Goal: Task Accomplishment & Management: Manage account settings

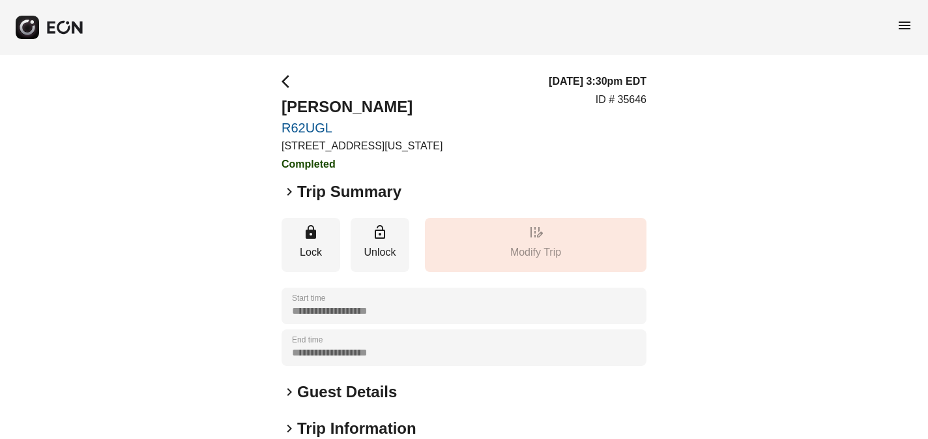
click at [903, 25] on span "menu" at bounding box center [905, 26] width 16 height 16
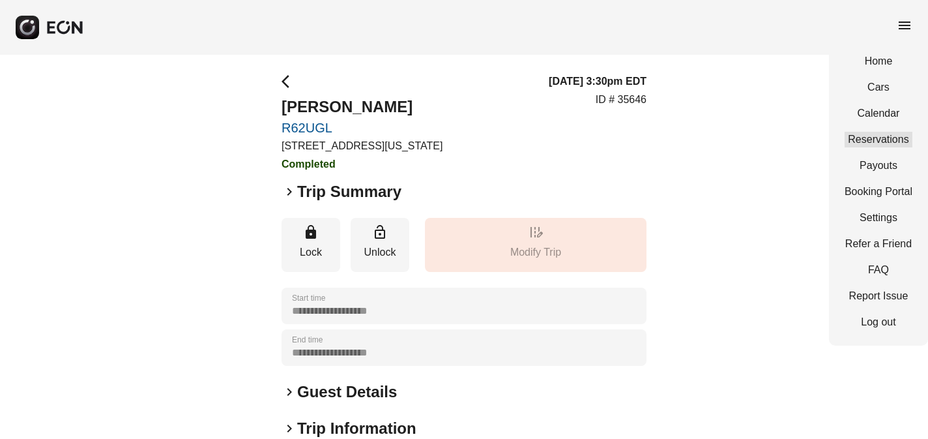
click at [889, 135] on link "Reservations" at bounding box center [879, 140] width 68 height 16
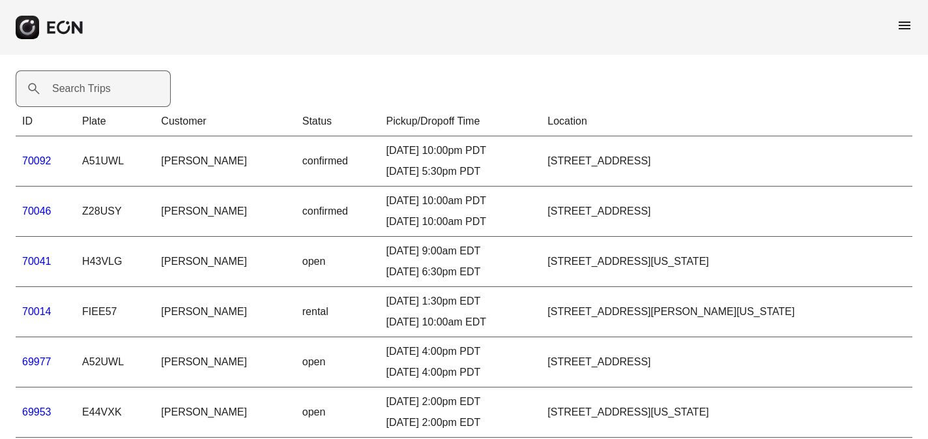
click at [62, 89] on label "Search Trips" at bounding box center [81, 89] width 59 height 16
click at [62, 89] on Trips "Search Trips" at bounding box center [93, 88] width 155 height 37
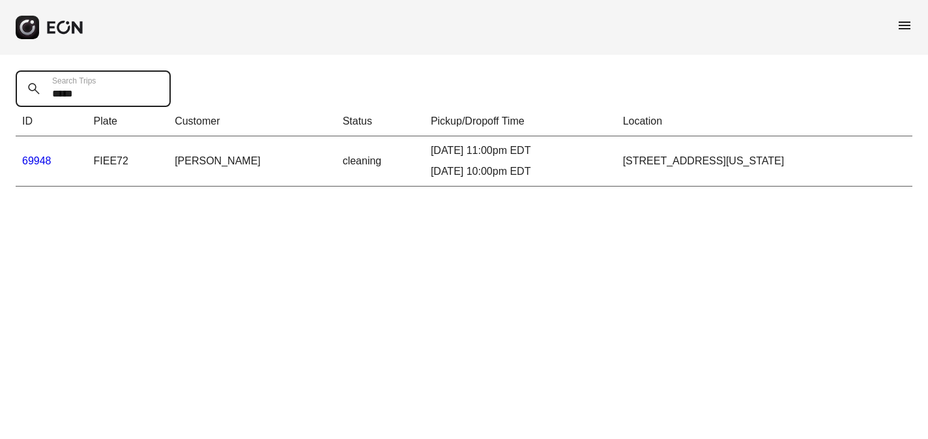
type Trips "*****"
click at [31, 157] on link "69948" at bounding box center [36, 160] width 29 height 11
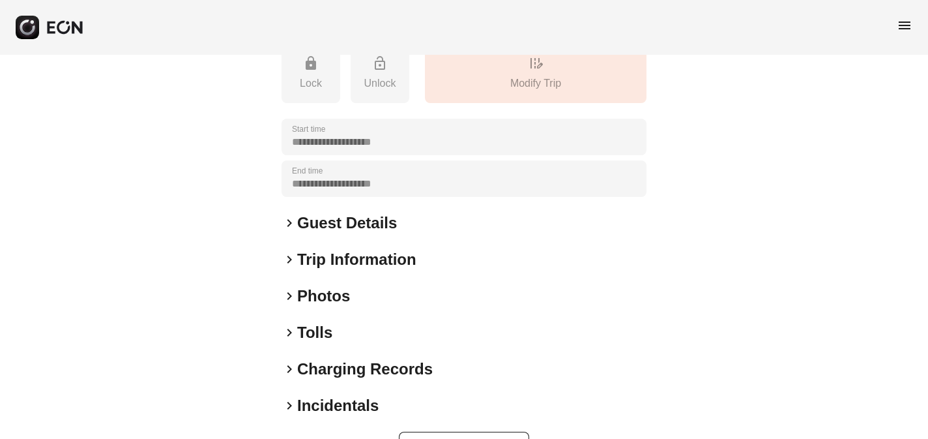
scroll to position [237, 0]
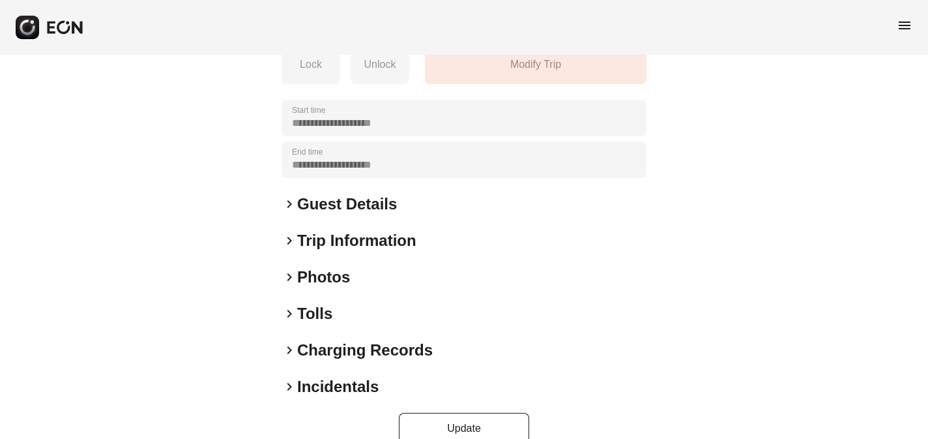
click at [314, 281] on h2 "Photos" at bounding box center [323, 277] width 53 height 21
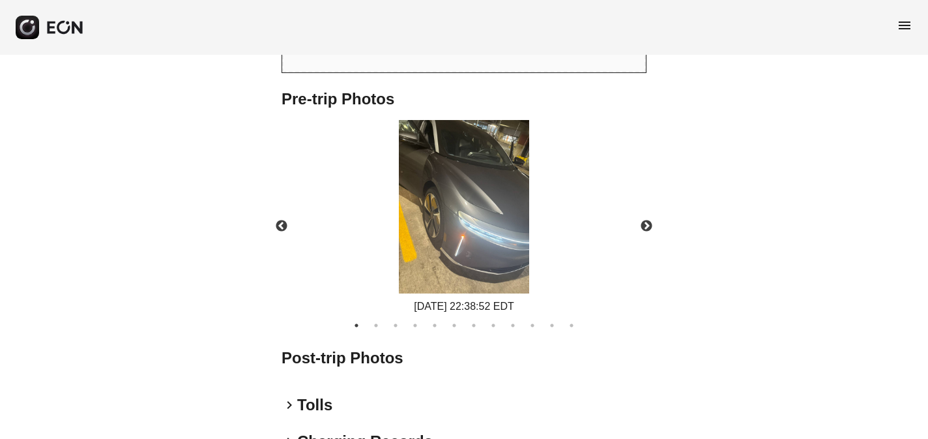
scroll to position [711, 0]
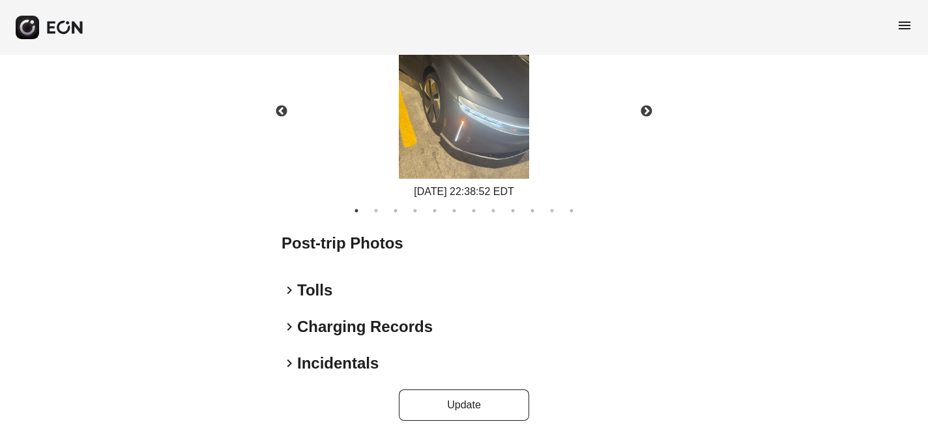
click at [326, 367] on h2 "Incidentals" at bounding box center [337, 363] width 81 height 21
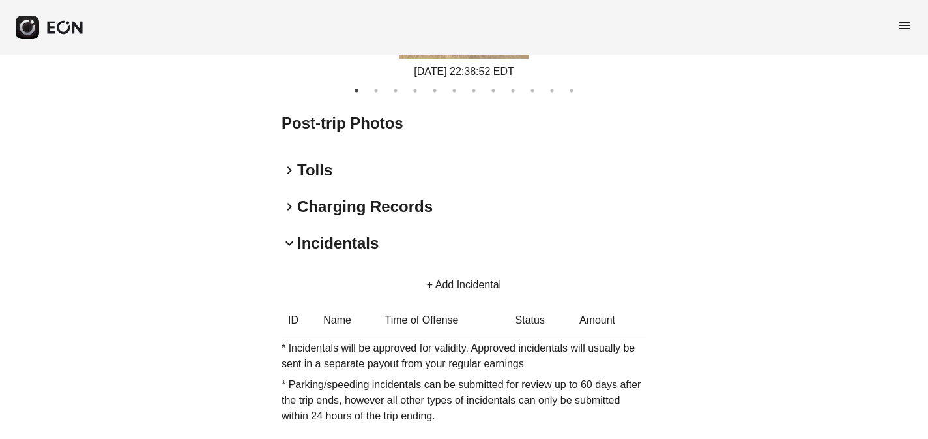
scroll to position [887, 0]
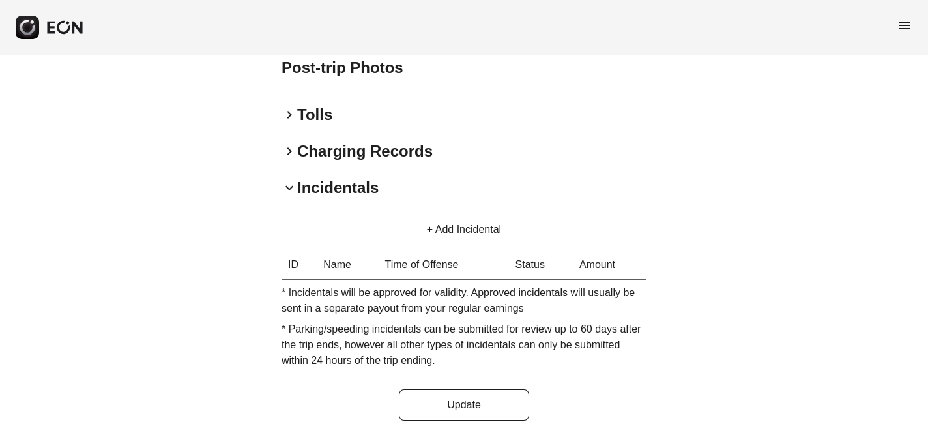
click at [430, 225] on button "+ Add Incidental" at bounding box center [464, 229] width 106 height 31
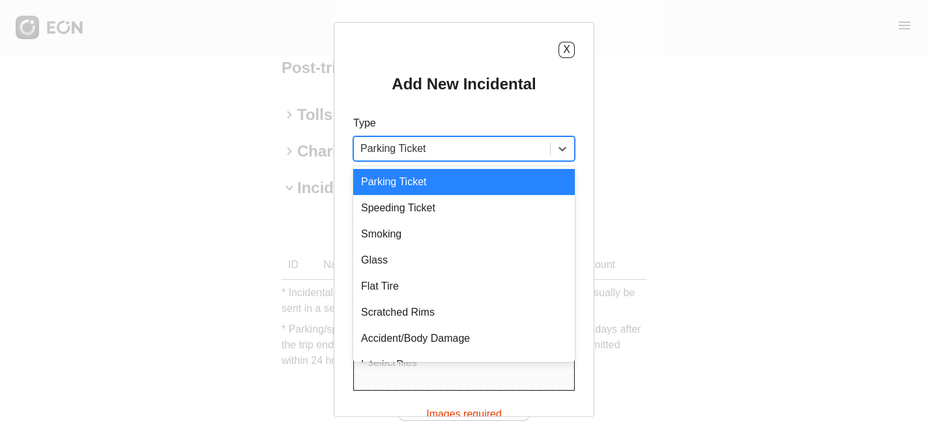
click at [427, 144] on div at bounding box center [451, 148] width 183 height 18
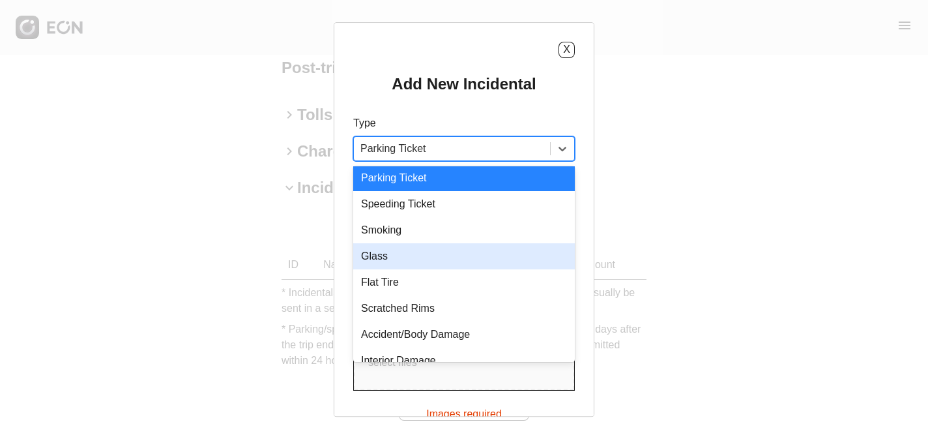
scroll to position [18, 0]
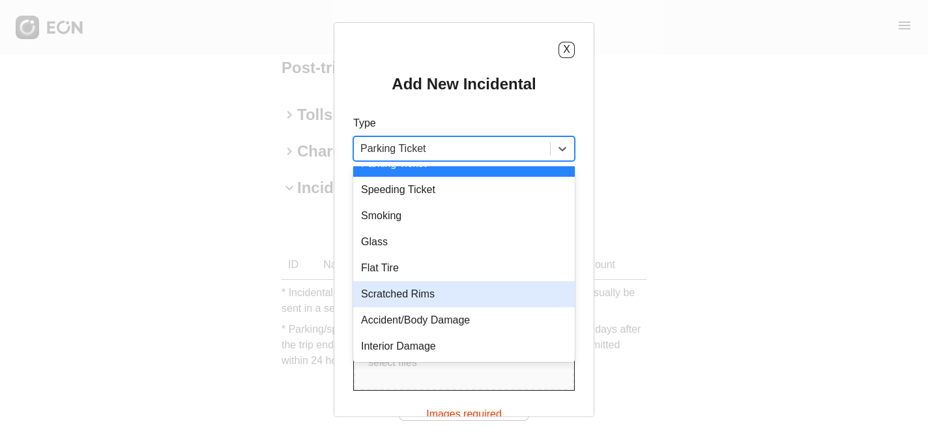
click at [418, 294] on div "Scratched Rims" at bounding box center [464, 294] width 222 height 26
type USD "***"
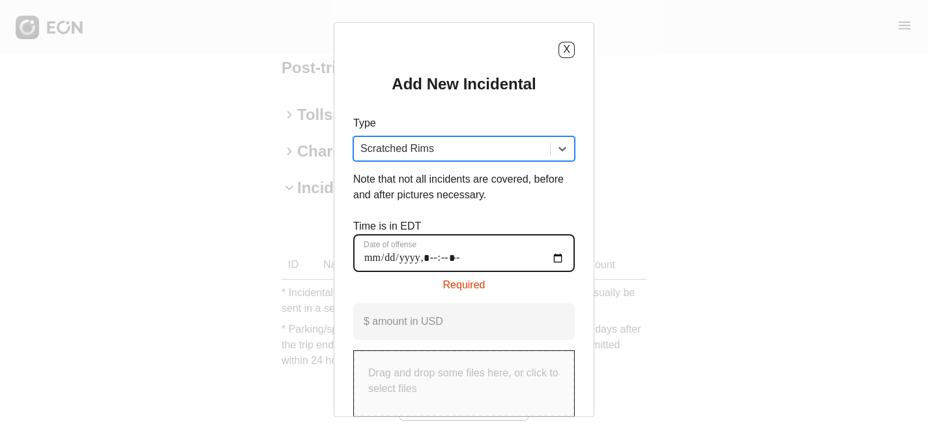
click at [371, 254] on offense "Date of offense" at bounding box center [464, 253] width 222 height 38
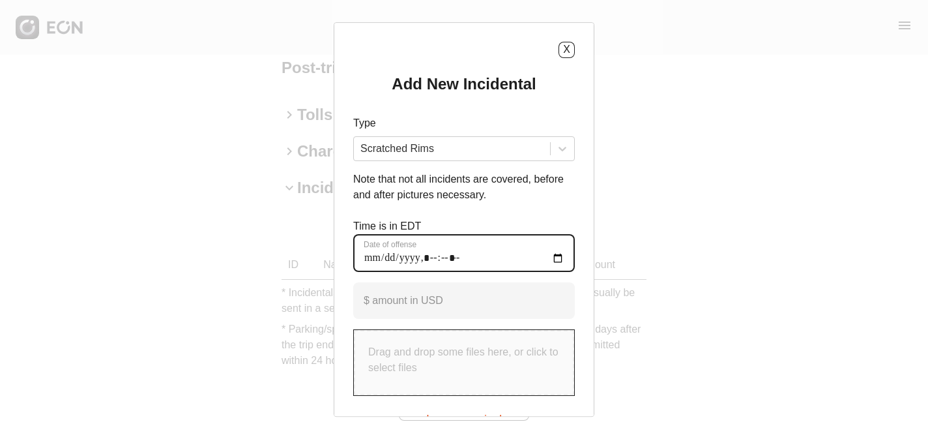
type offense "**********"
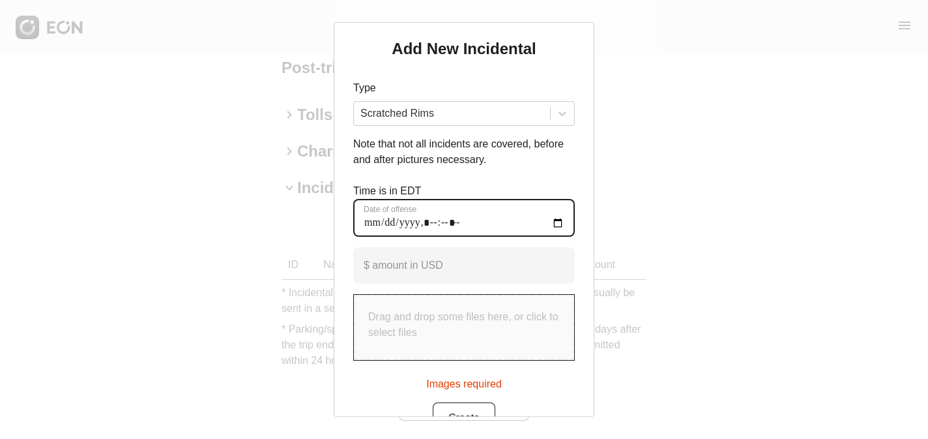
scroll to position [70, 0]
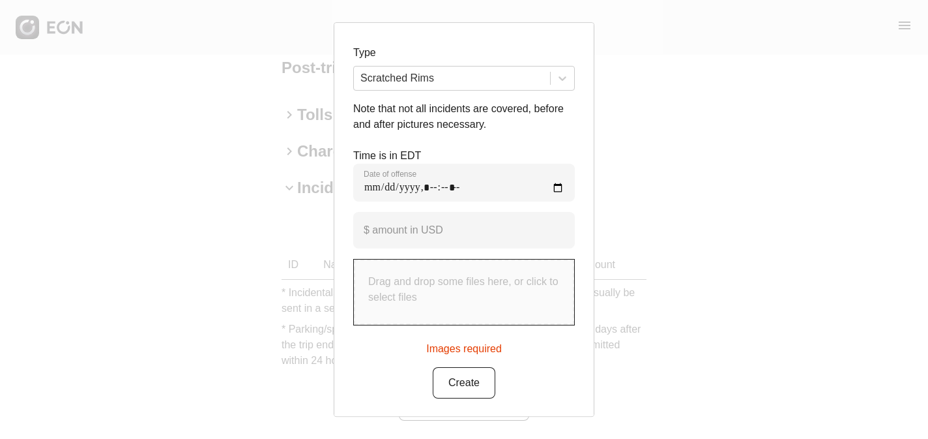
click at [467, 349] on div "Images required" at bounding box center [464, 346] width 76 height 21
click at [460, 303] on p "Drag and drop some files here, or click to select files" at bounding box center [464, 289] width 192 height 31
click at [454, 281] on p "Drag and drop some files here, or click to select files" at bounding box center [464, 289] width 192 height 31
type input "**********"
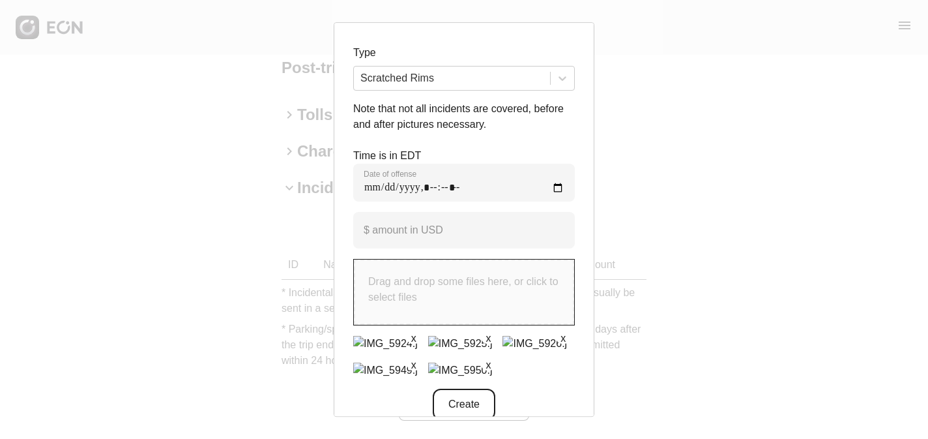
click at [463, 398] on button "Create" at bounding box center [464, 403] width 63 height 31
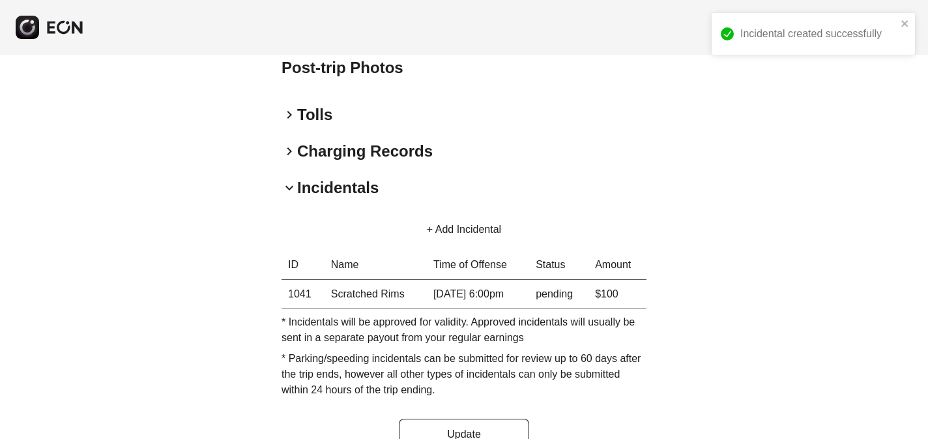
click at [452, 223] on button "+ Add Incidental" at bounding box center [464, 229] width 106 height 31
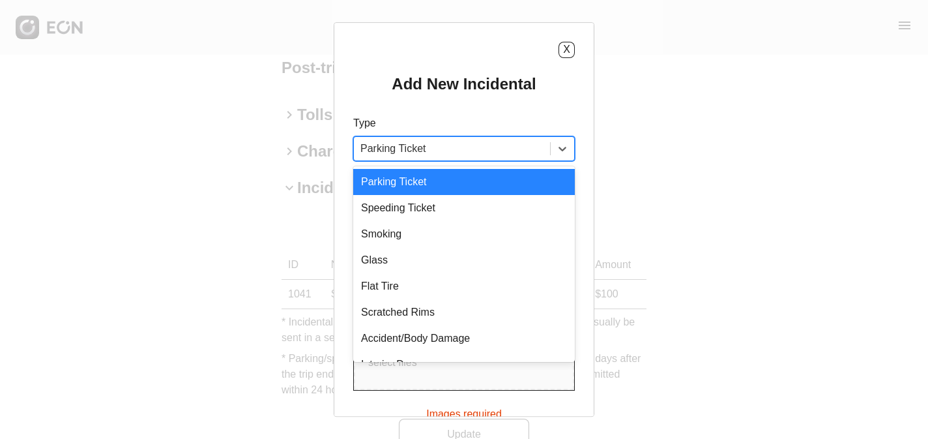
click at [452, 140] on div at bounding box center [451, 148] width 183 height 18
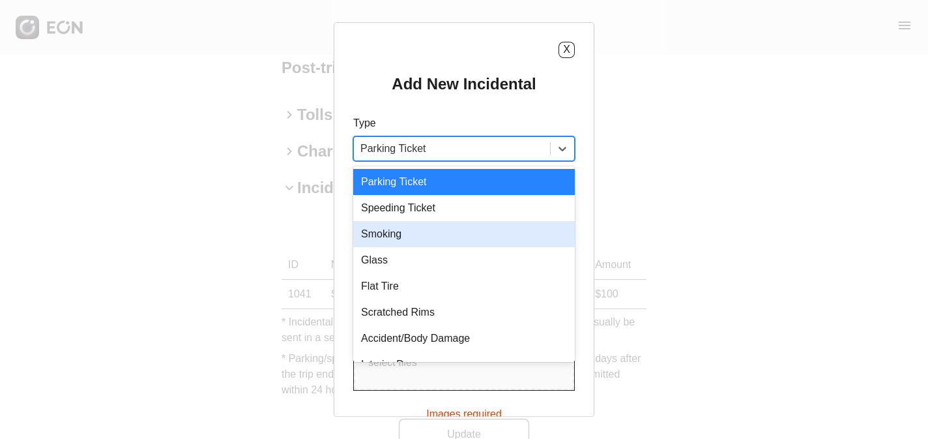
click at [426, 231] on div "Smoking" at bounding box center [464, 234] width 222 height 26
type USD "***"
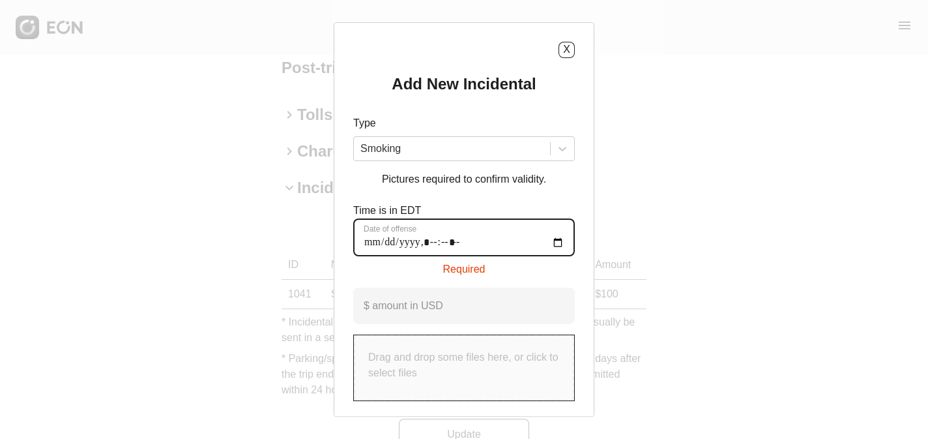
click at [372, 238] on offense "Date of offense" at bounding box center [464, 237] width 222 height 38
type offense "**********"
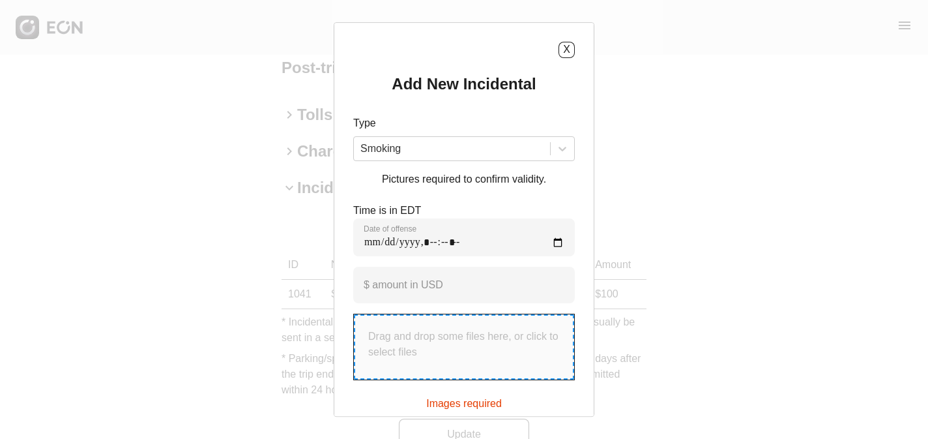
click at [400, 338] on p "Drag and drop some files here, or click to select files" at bounding box center [464, 344] width 192 height 31
click at [432, 334] on p "Drag and drop some files here, or click to select files" at bounding box center [464, 344] width 192 height 31
type input "**********"
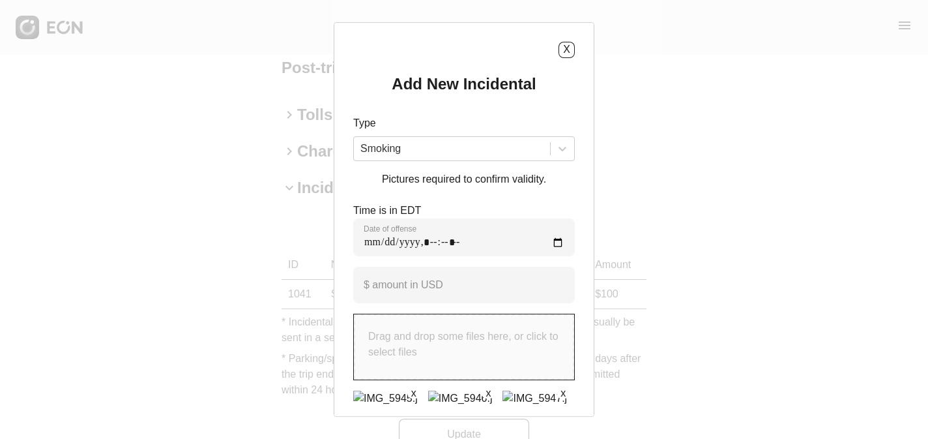
scroll to position [78, 0]
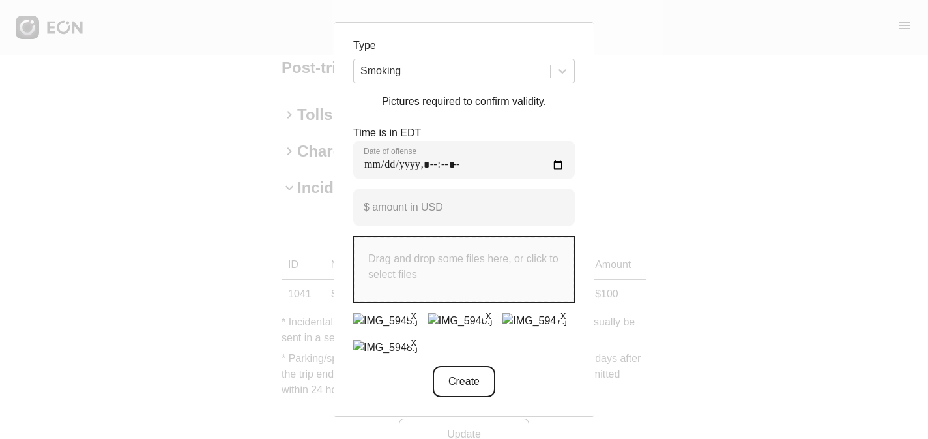
click at [458, 387] on button "Create" at bounding box center [464, 381] width 63 height 31
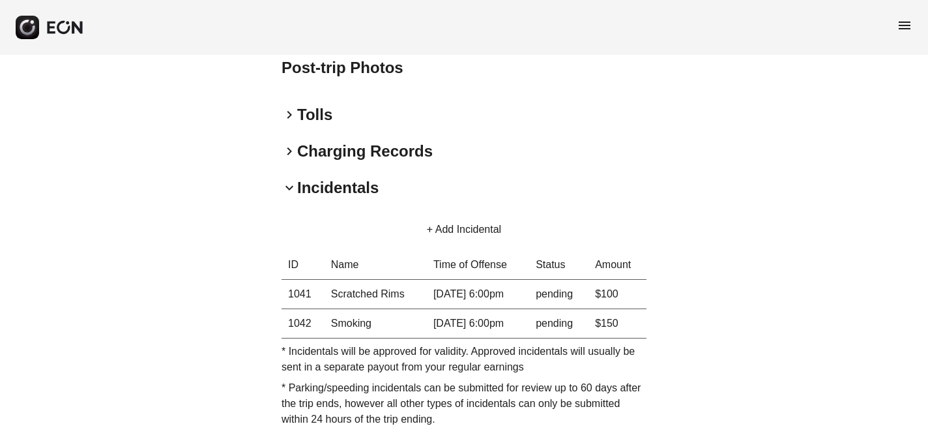
click at [433, 226] on button "+ Add Incidental" at bounding box center [464, 229] width 106 height 31
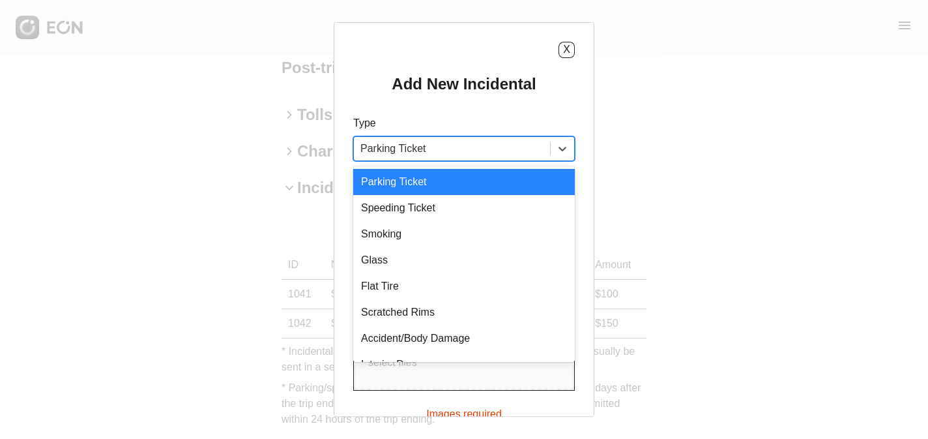
click at [428, 143] on div at bounding box center [451, 148] width 183 height 18
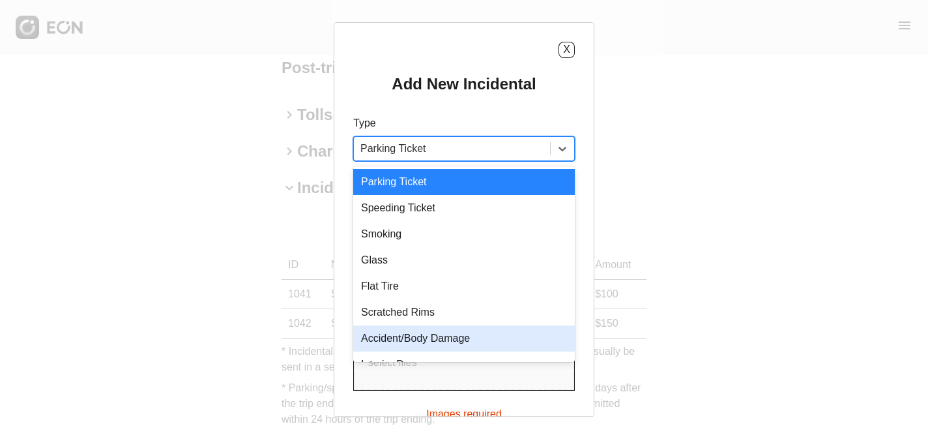
click at [444, 335] on div "Accident/Body Damage" at bounding box center [464, 338] width 222 height 26
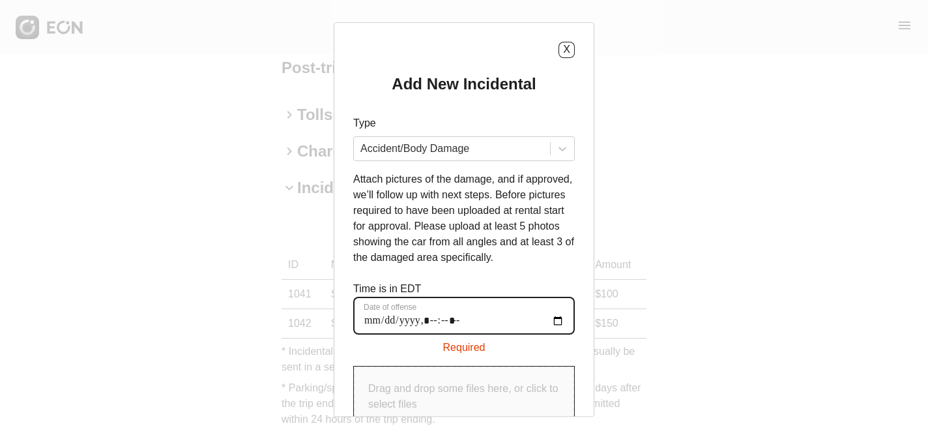
click at [368, 332] on offense "Date of offense" at bounding box center [464, 316] width 222 height 38
click at [372, 334] on offense "Date of offense" at bounding box center [464, 316] width 222 height 38
type offense "**********"
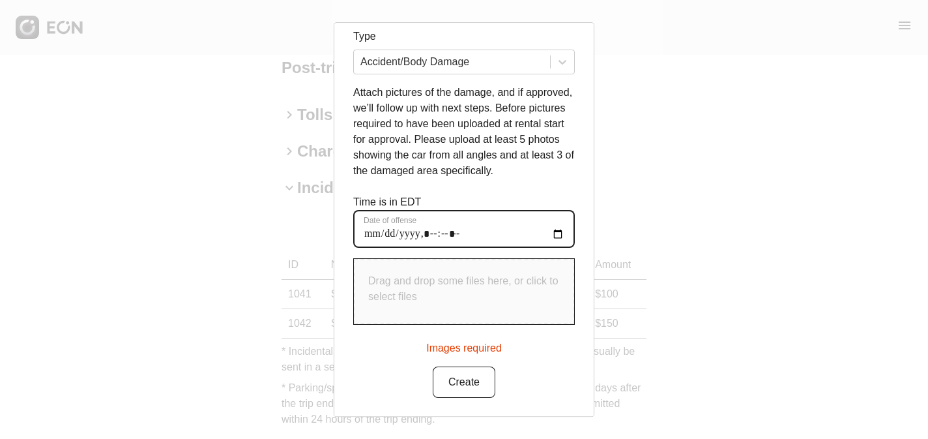
scroll to position [102, 0]
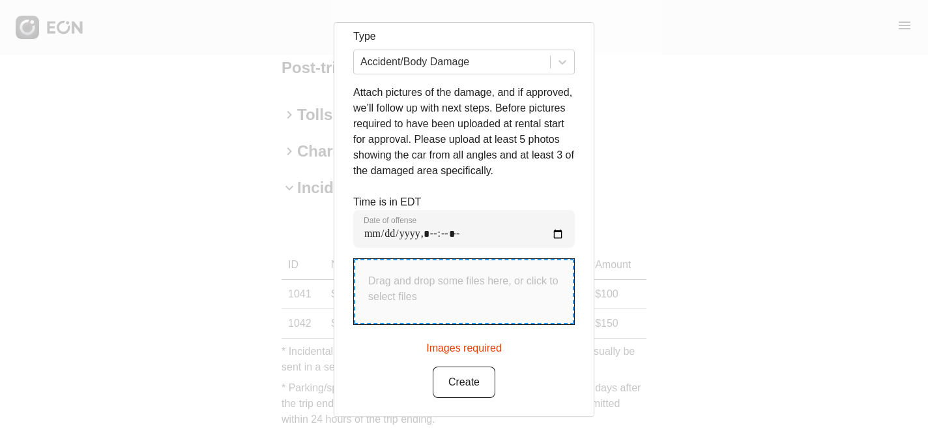
click at [446, 294] on p "Drag and drop some files here, or click to select files" at bounding box center [464, 288] width 192 height 31
type input "**********"
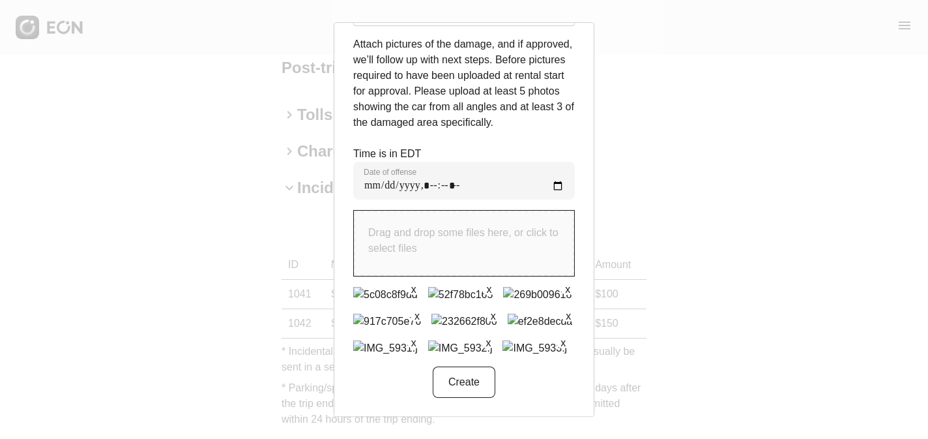
scroll to position [179, 0]
click at [471, 384] on button "Create" at bounding box center [464, 381] width 63 height 31
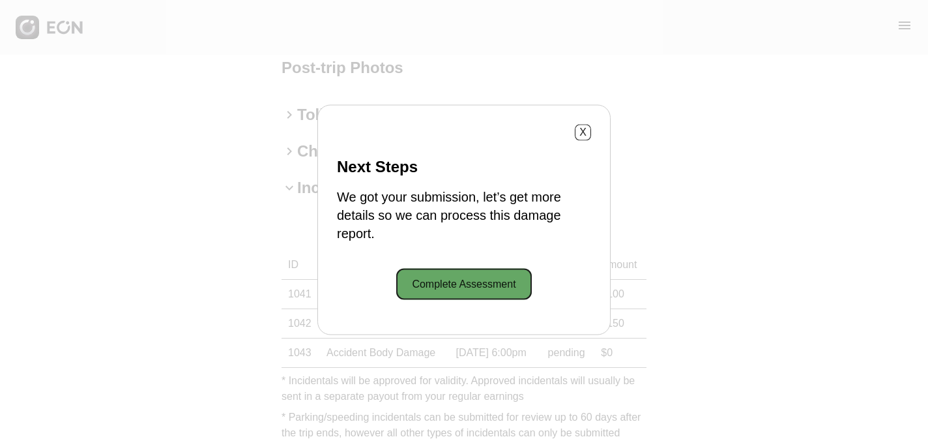
click at [462, 292] on button "Complete Assessment" at bounding box center [463, 283] width 135 height 31
click at [593, 128] on div "X Next Steps We got your submission, let’s get more details so we can process t…" at bounding box center [463, 219] width 293 height 230
click at [583, 131] on button "X" at bounding box center [583, 132] width 16 height 16
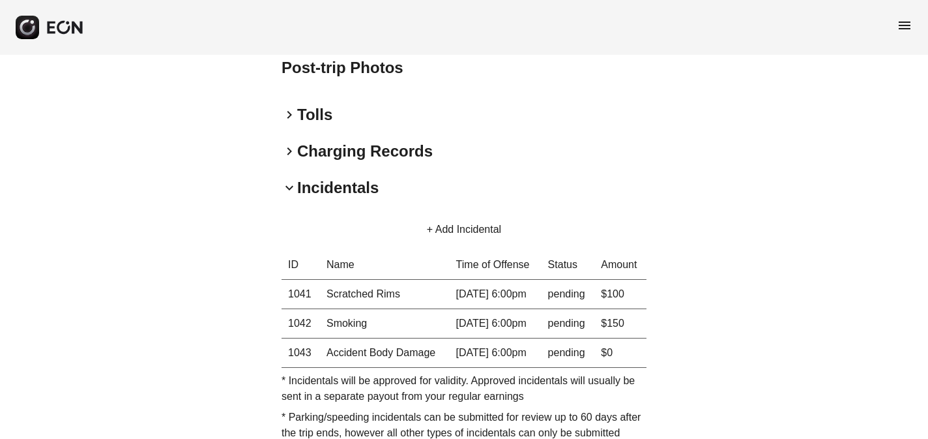
scroll to position [967, 0]
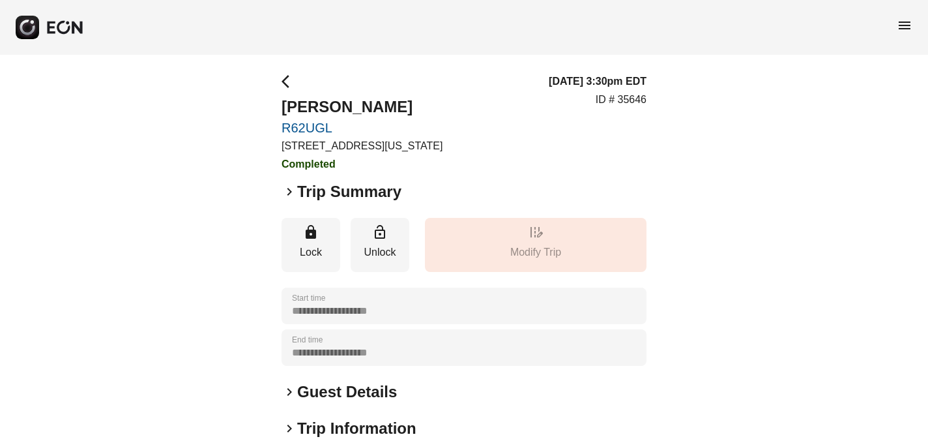
click at [903, 24] on span "menu" at bounding box center [905, 26] width 16 height 16
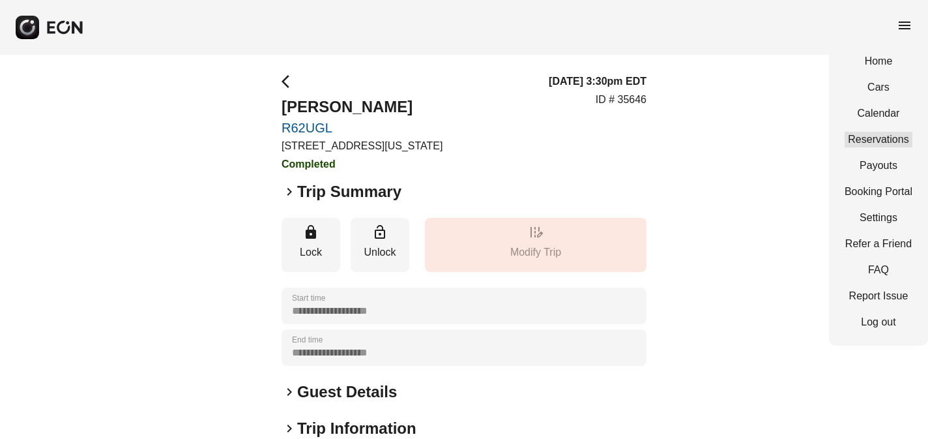
click at [894, 134] on link "Reservations" at bounding box center [879, 140] width 68 height 16
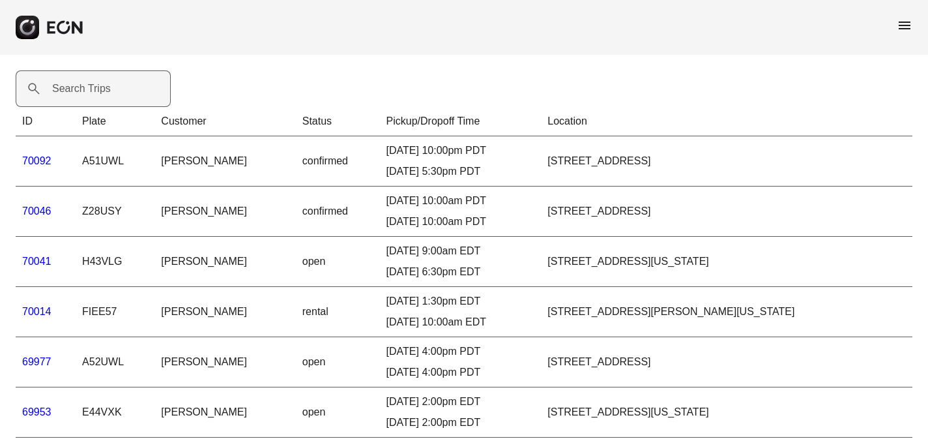
click at [83, 96] on label "Search Trips" at bounding box center [81, 89] width 59 height 16
click at [83, 96] on Trips "Search Trips" at bounding box center [93, 88] width 155 height 37
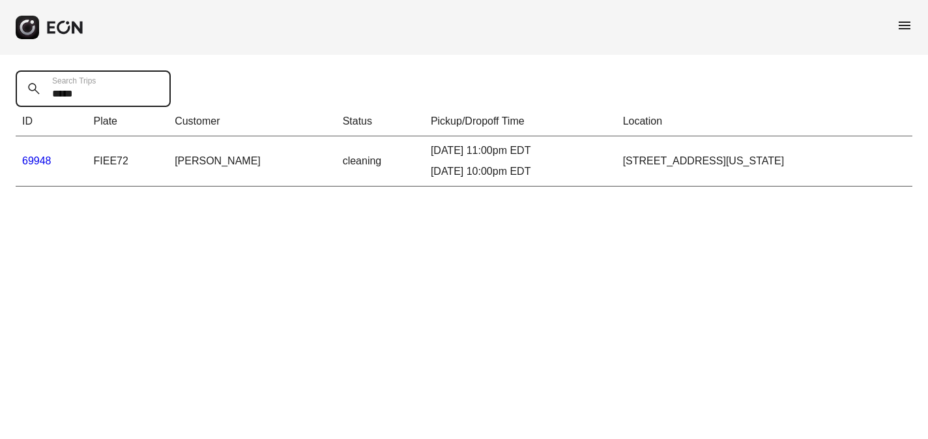
type Trips "*****"
click at [38, 160] on link "69948" at bounding box center [36, 160] width 29 height 11
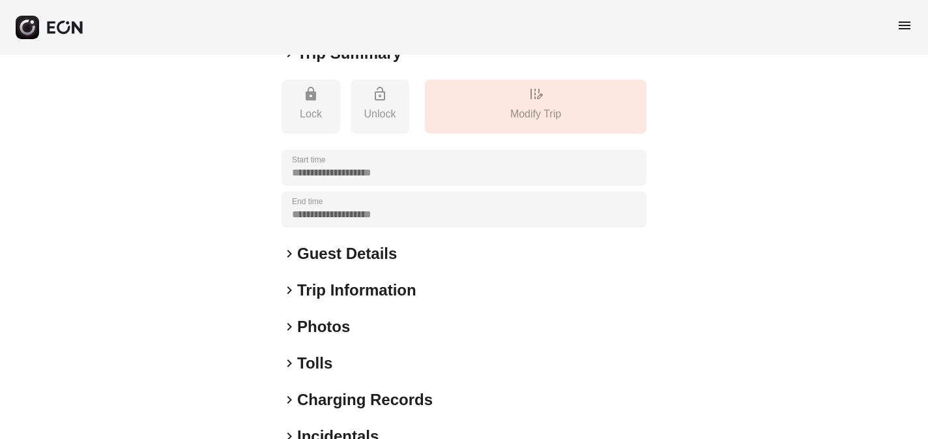
scroll to position [261, 0]
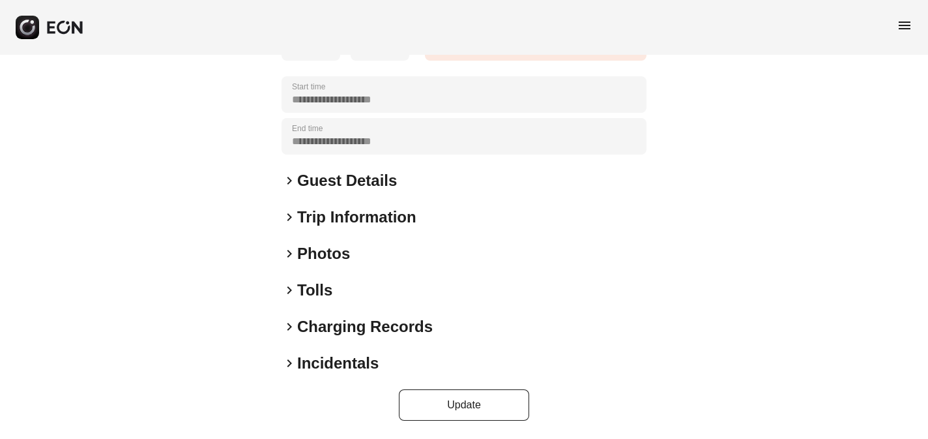
click at [290, 362] on span "keyboard_arrow_right" at bounding box center [290, 363] width 16 height 16
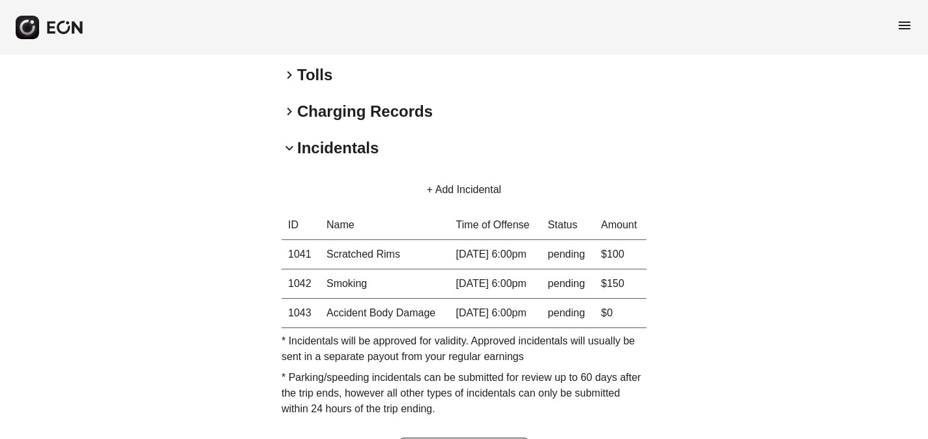
scroll to position [486, 0]
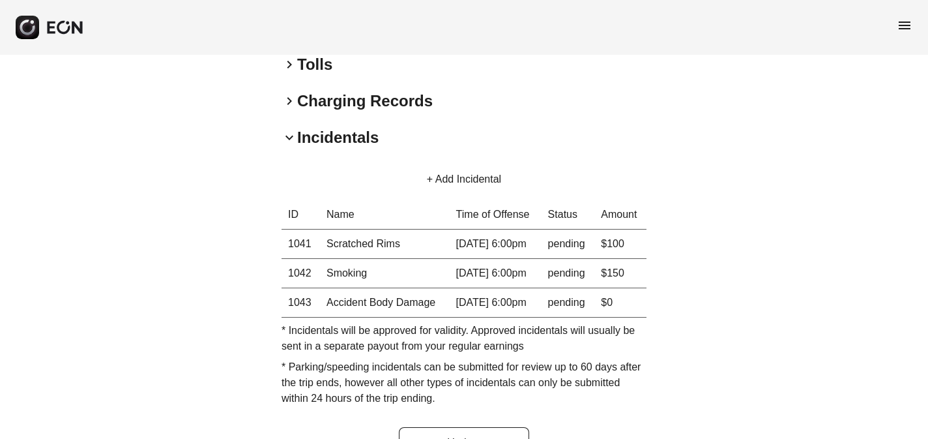
click at [428, 178] on button "+ Add Incidental" at bounding box center [464, 179] width 106 height 31
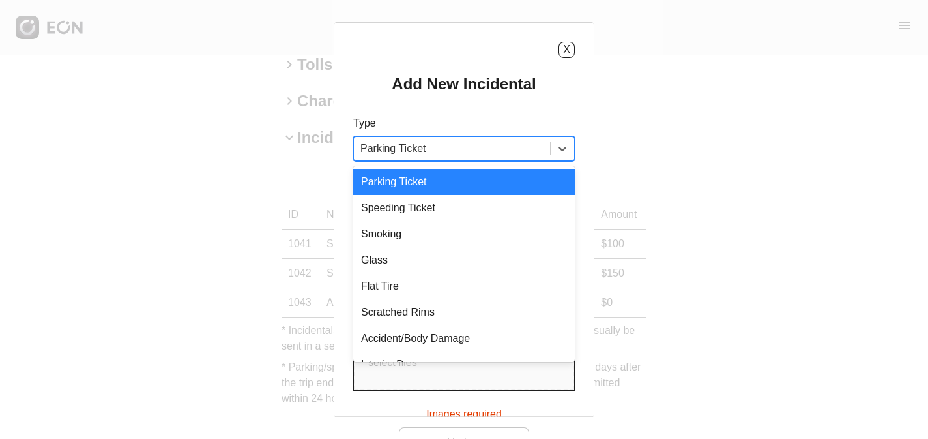
click at [436, 147] on div at bounding box center [451, 148] width 183 height 18
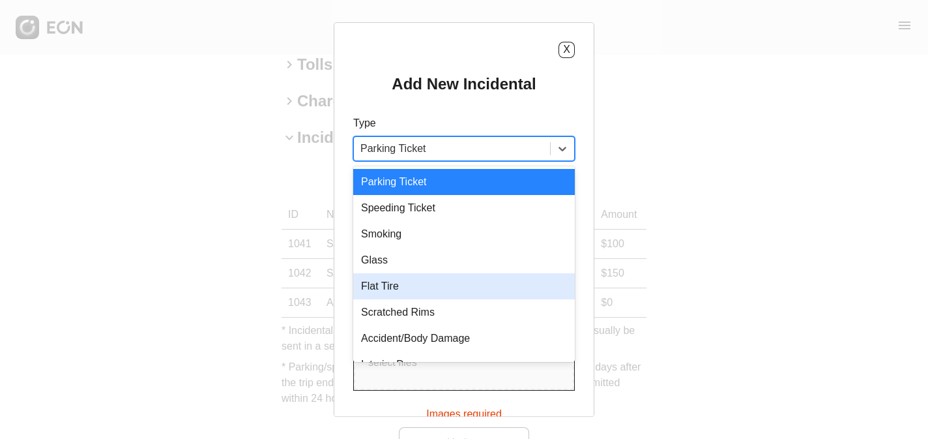
scroll to position [18, 0]
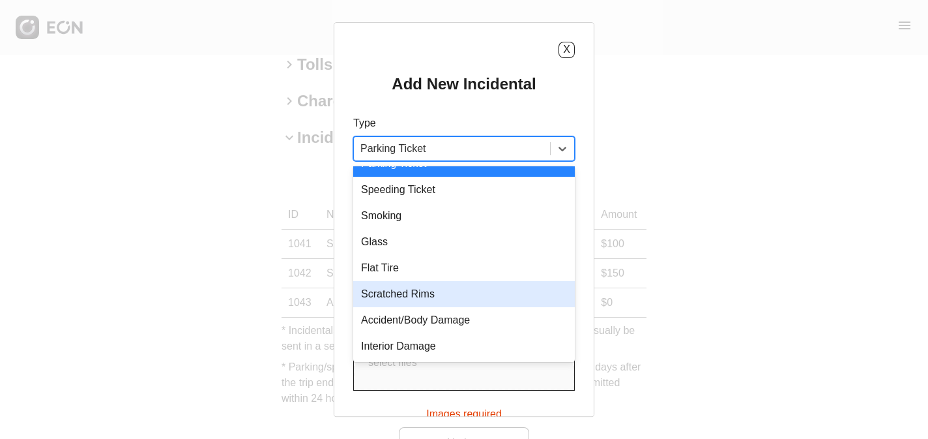
click at [423, 293] on div "Scratched Rims" at bounding box center [464, 294] width 222 height 26
type USD "***"
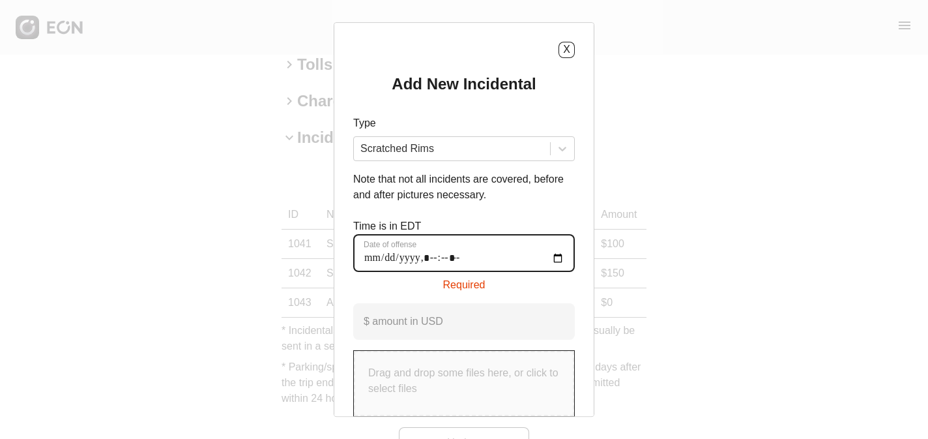
click at [369, 256] on offense "Date of offense" at bounding box center [464, 253] width 222 height 38
type offense "**********"
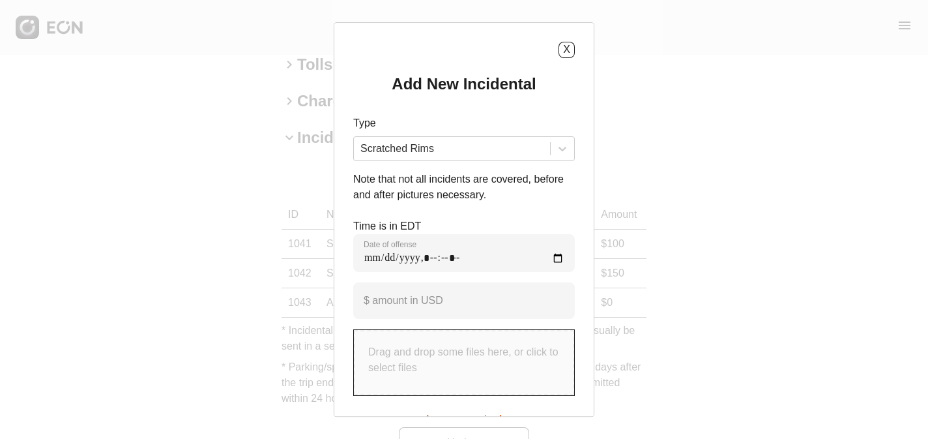
click at [437, 355] on p "Drag and drop some files here, or click to select files" at bounding box center [464, 359] width 192 height 31
type input "**********"
click at [422, 346] on p "Drag and drop some files here, or click to select files" at bounding box center [464, 359] width 192 height 31
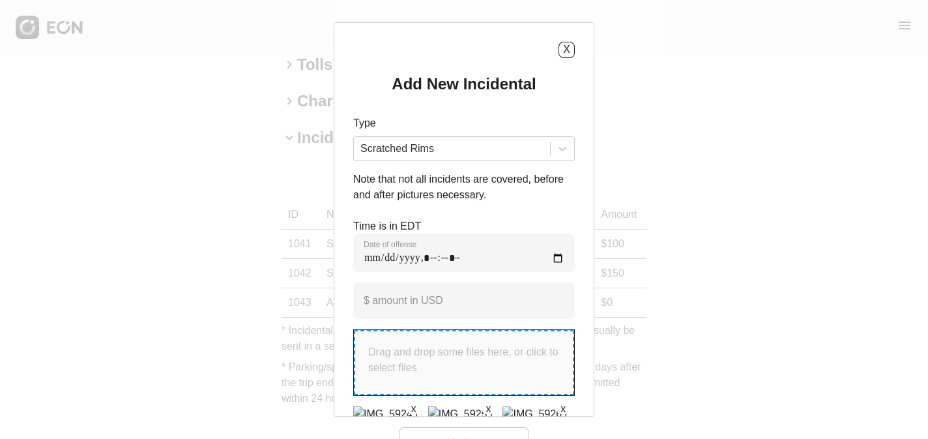
type input "**********"
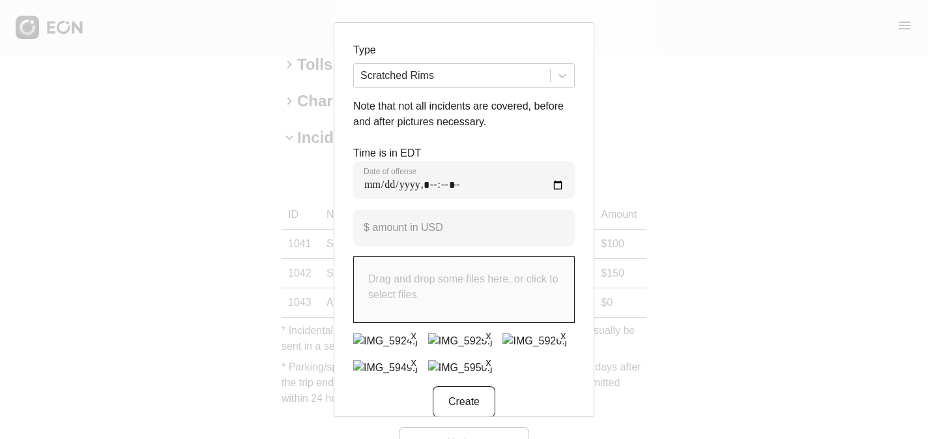
scroll to position [93, 0]
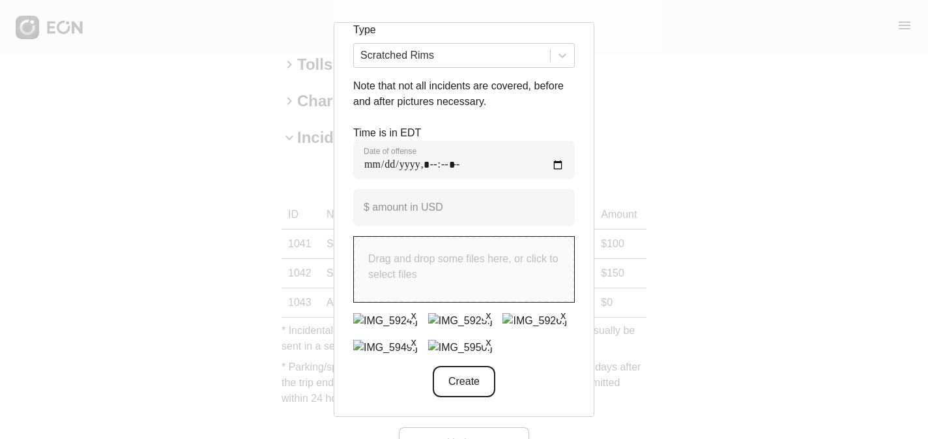
click at [476, 376] on button "Create" at bounding box center [464, 381] width 63 height 31
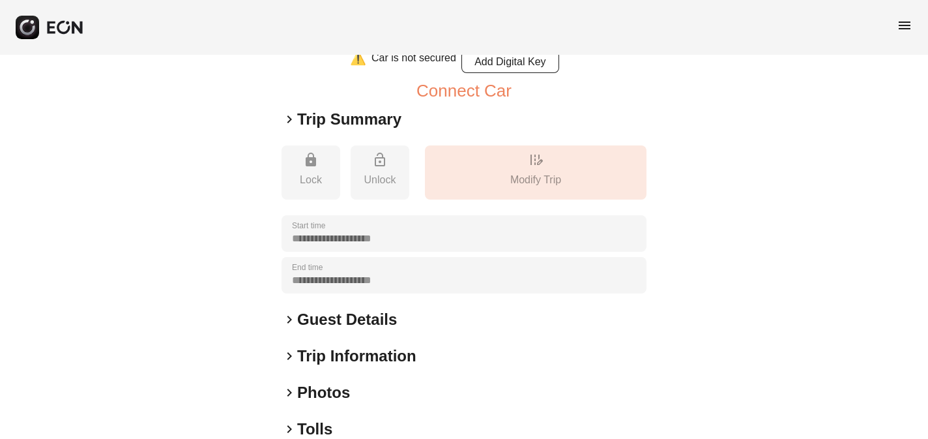
scroll to position [0, 0]
